Goal: Task Accomplishment & Management: Complete application form

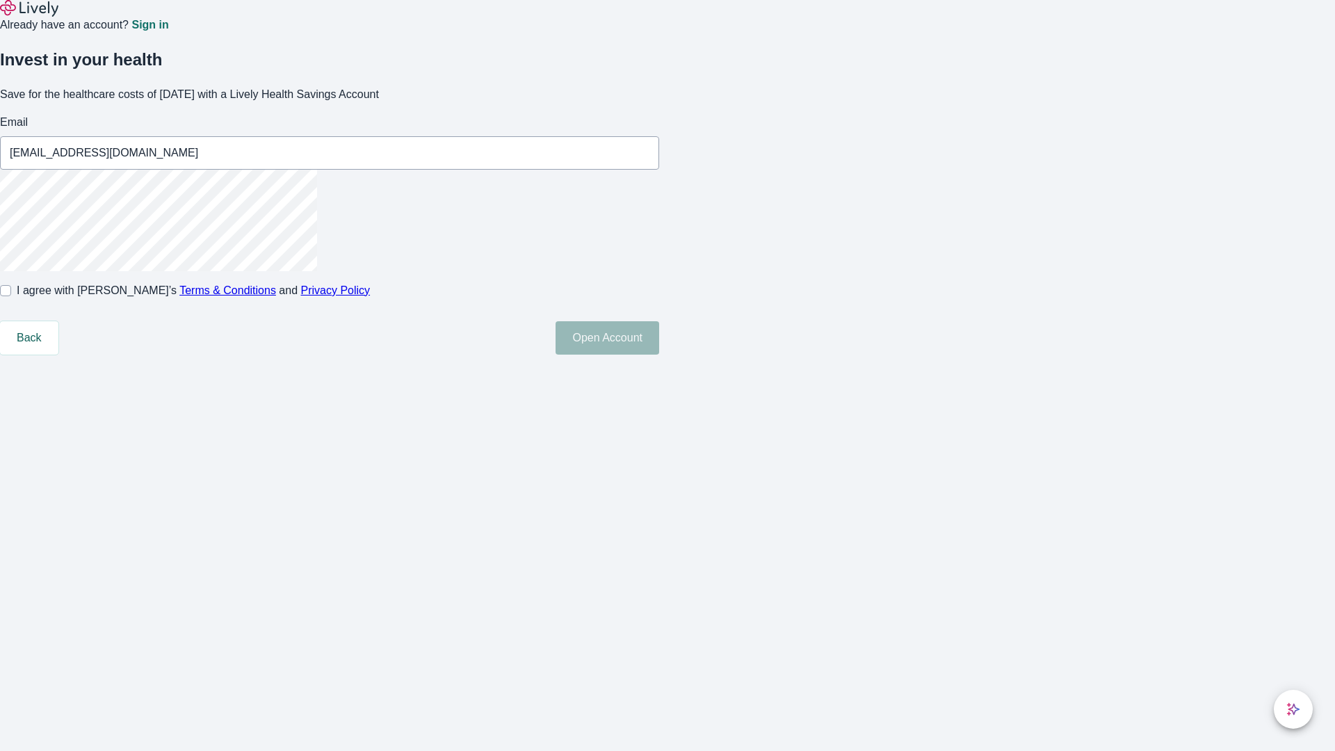
click at [11, 296] on input "I agree with Lively’s Terms & Conditions and Privacy Policy" at bounding box center [5, 290] width 11 height 11
checkbox input "true"
click at [659, 355] on button "Open Account" at bounding box center [607, 337] width 104 height 33
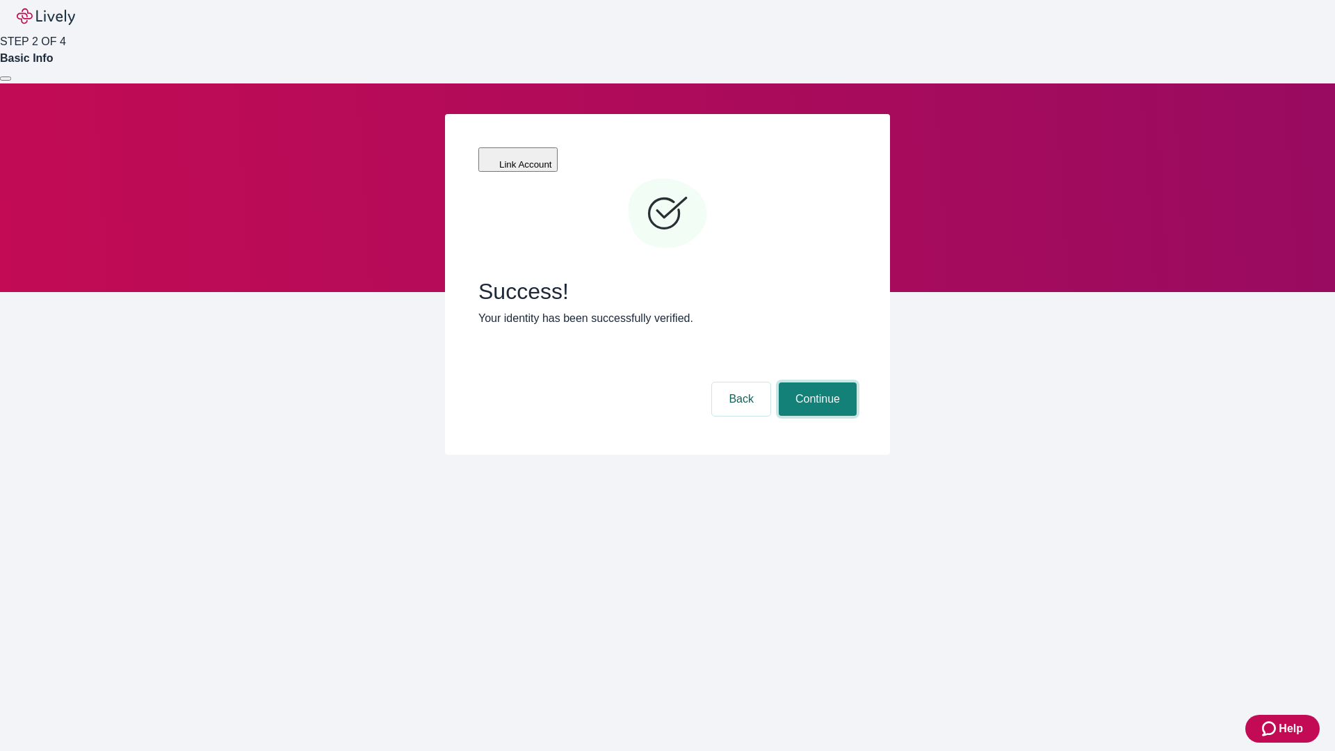
click at [815, 382] on button "Continue" at bounding box center [818, 398] width 78 height 33
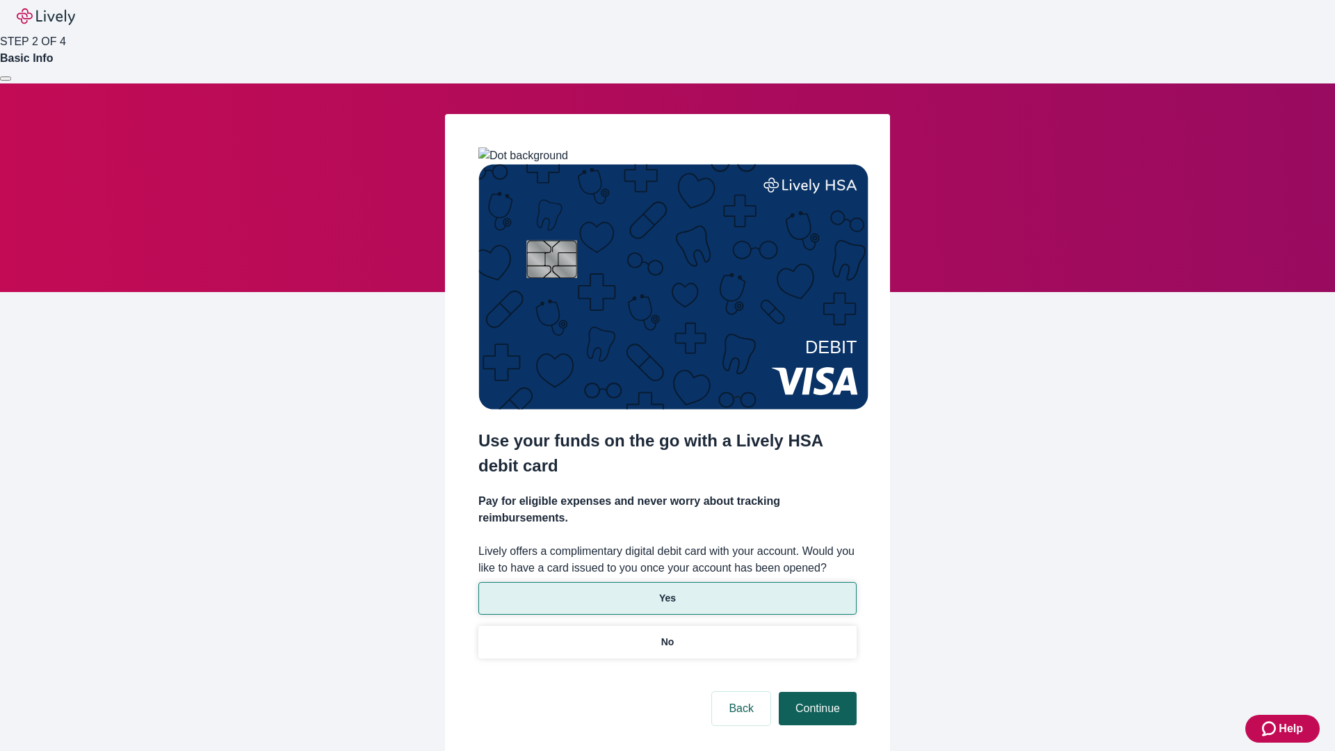
click at [667, 591] on p "Yes" at bounding box center [667, 598] width 17 height 15
click at [815, 692] on button "Continue" at bounding box center [818, 708] width 78 height 33
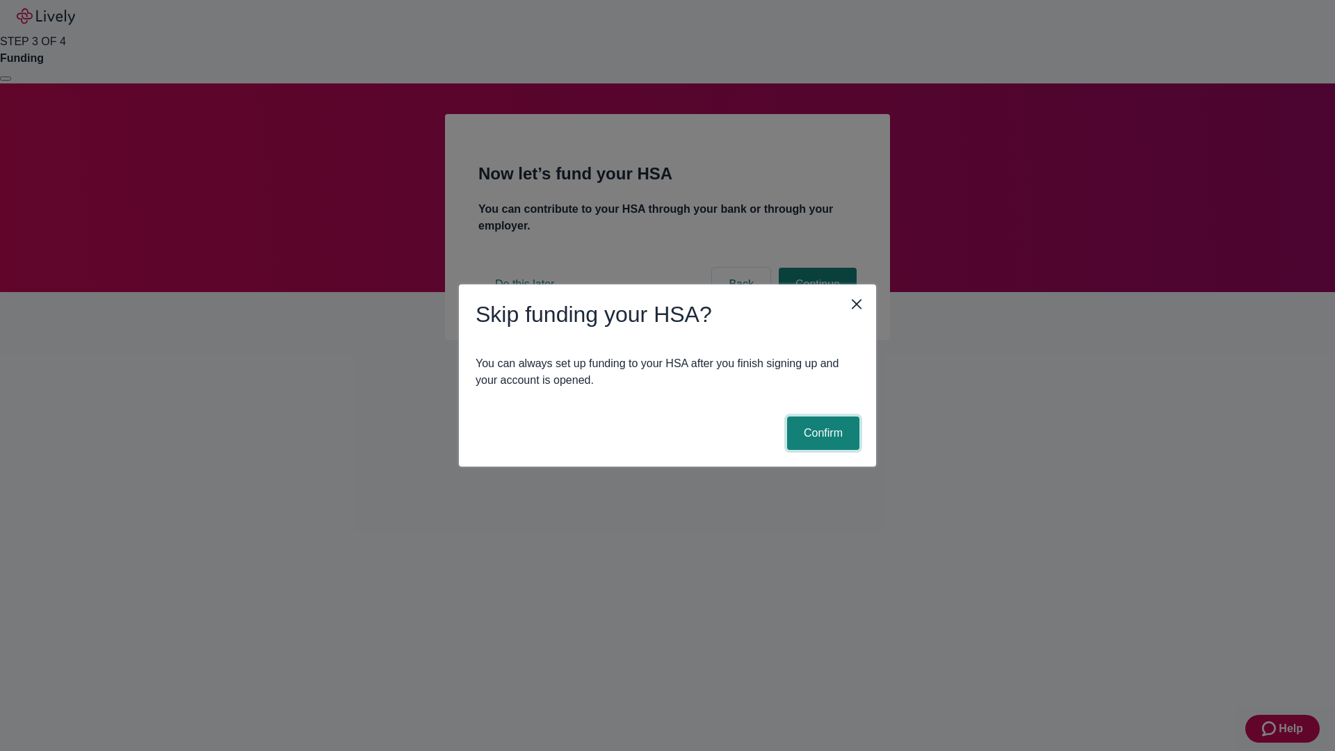
click at [821, 433] on button "Confirm" at bounding box center [823, 432] width 72 height 33
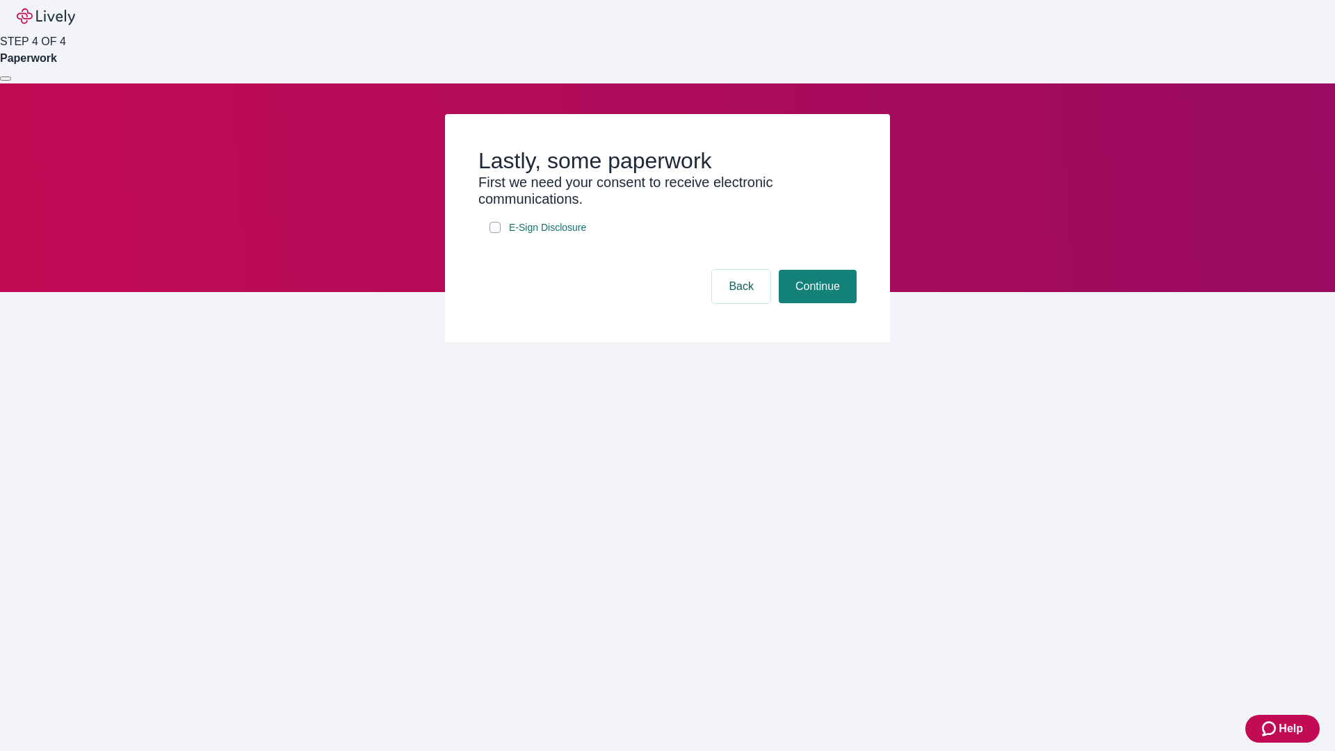
click at [495, 233] on input "E-Sign Disclosure" at bounding box center [494, 227] width 11 height 11
checkbox input "true"
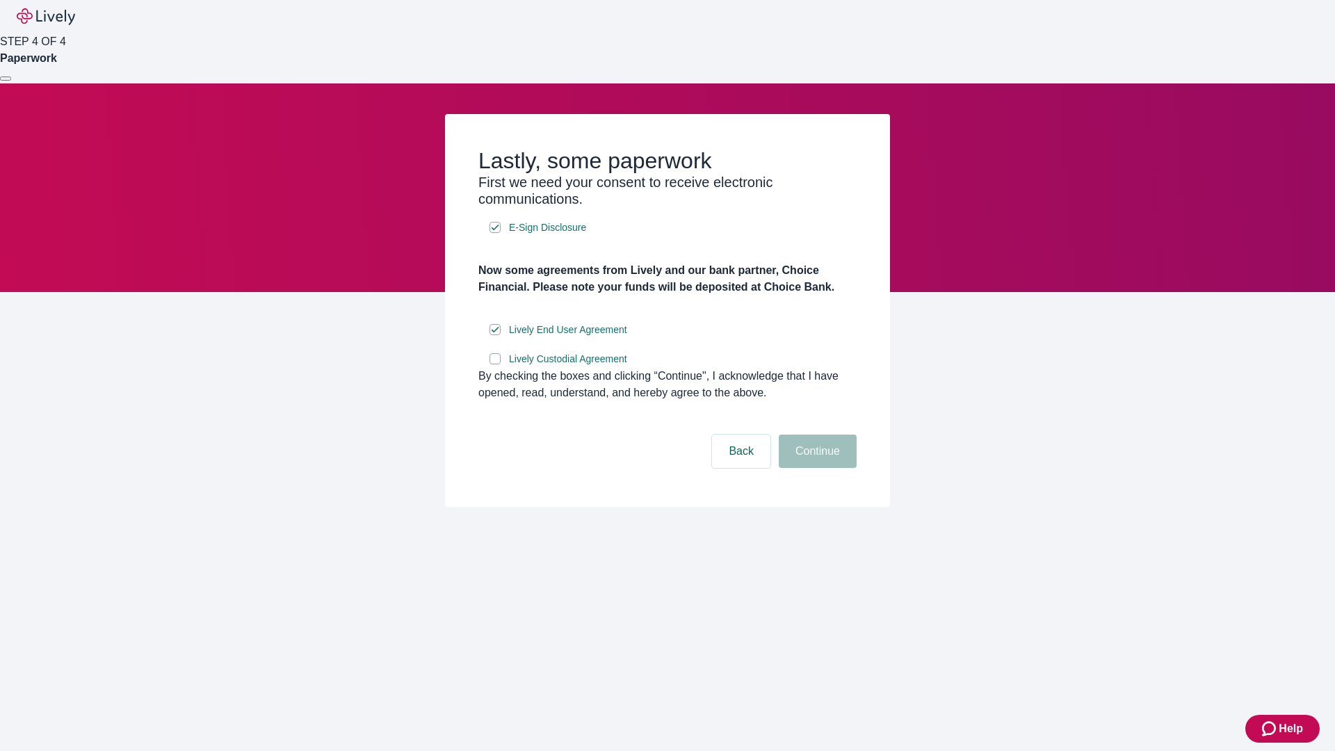
click at [495, 364] on input "Lively Custodial Agreement" at bounding box center [494, 358] width 11 height 11
checkbox input "true"
click at [815, 468] on button "Continue" at bounding box center [818, 450] width 78 height 33
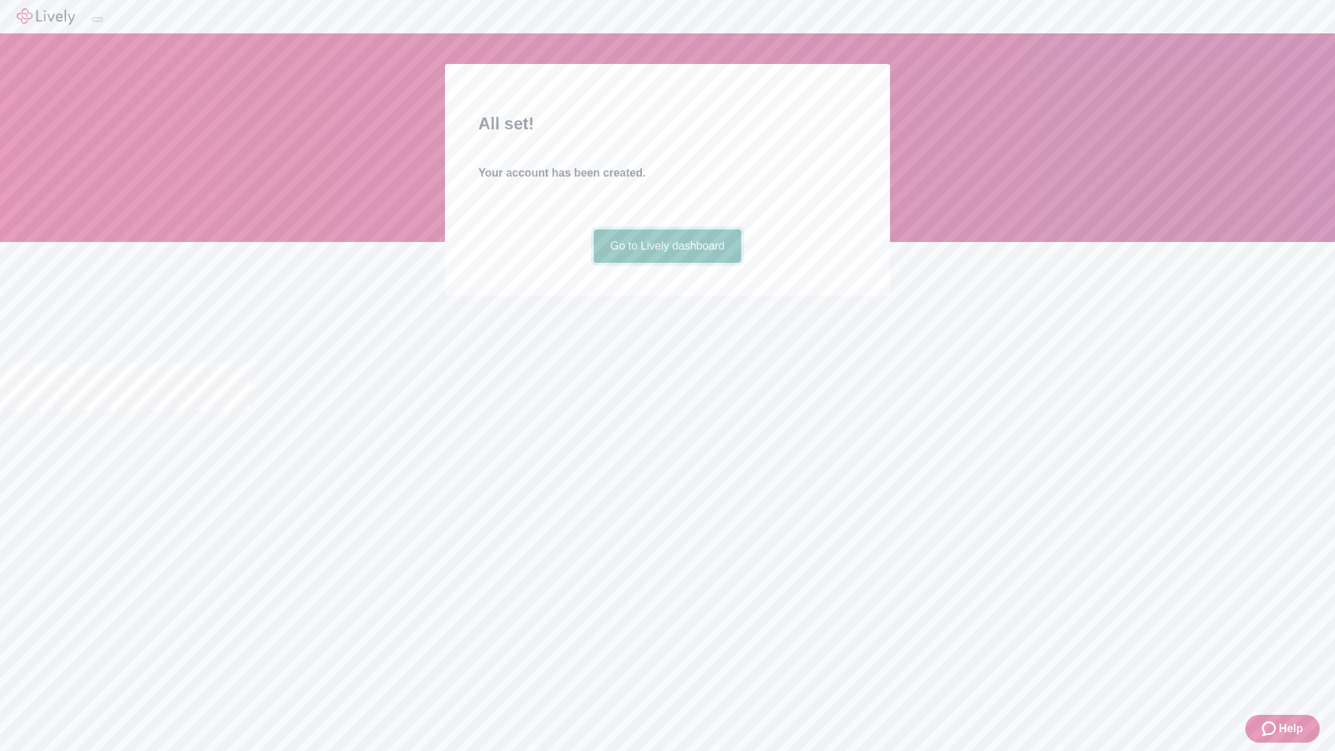
click at [667, 263] on link "Go to Lively dashboard" at bounding box center [668, 245] width 148 height 33
